Goal: Task Accomplishment & Management: Manage account settings

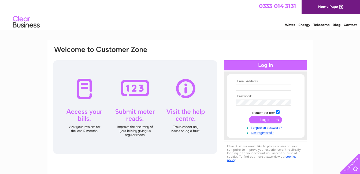
type input "[EMAIL_ADDRESS][DOMAIN_NAME]"
click at [266, 120] on input "submit" at bounding box center [265, 120] width 33 height 8
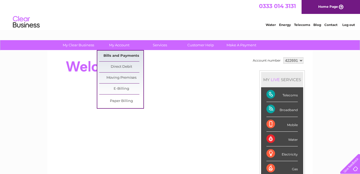
click at [119, 55] on link "Bills and Payments" at bounding box center [121, 56] width 44 height 11
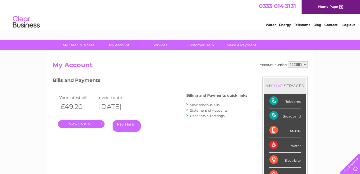
click at [89, 124] on link "." at bounding box center [81, 124] width 47 height 8
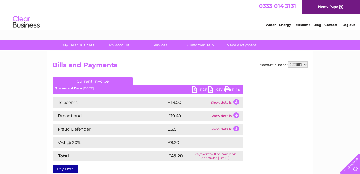
click at [237, 90] on link "Print" at bounding box center [232, 91] width 16 height 8
